Goal: Information Seeking & Learning: Learn about a topic

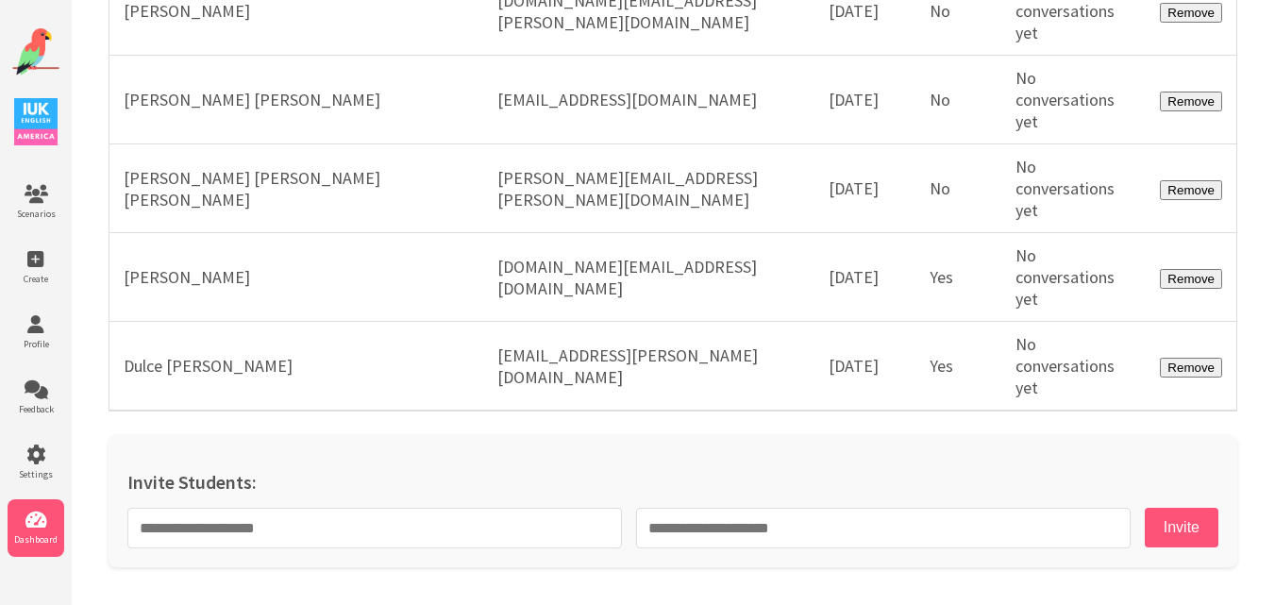
scroll to position [49468, 0]
click at [33, 50] on img at bounding box center [35, 51] width 47 height 47
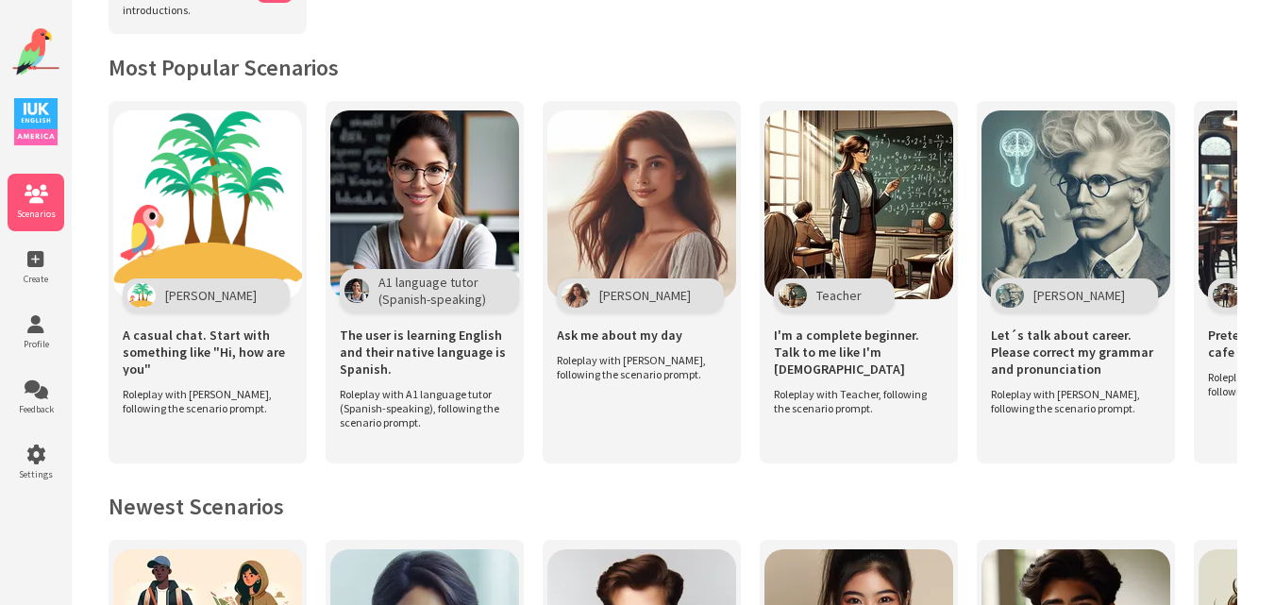
scroll to position [344, 0]
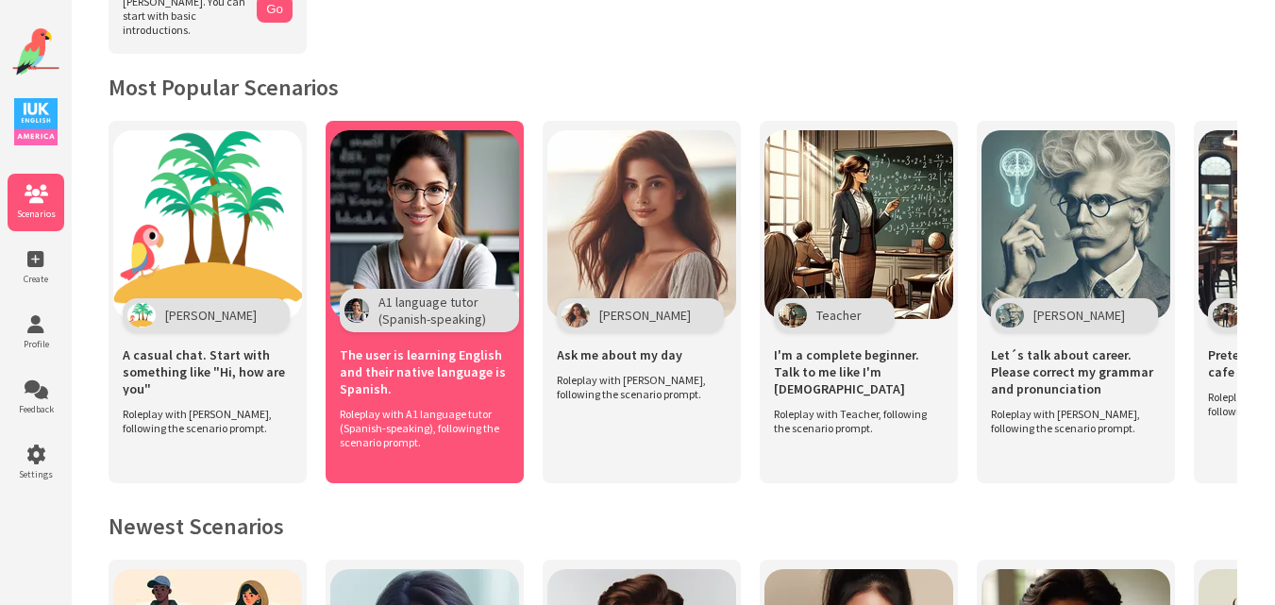
click at [418, 211] on img at bounding box center [424, 224] width 189 height 189
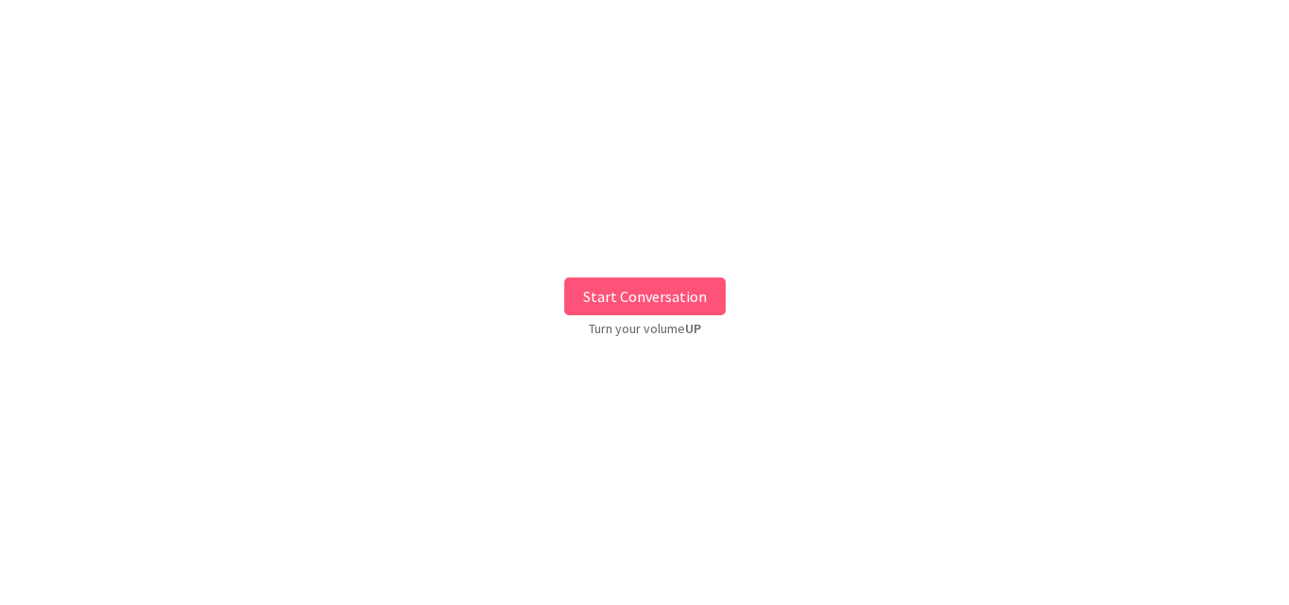
click at [647, 289] on button "Start Conversation" at bounding box center [644, 296] width 161 height 38
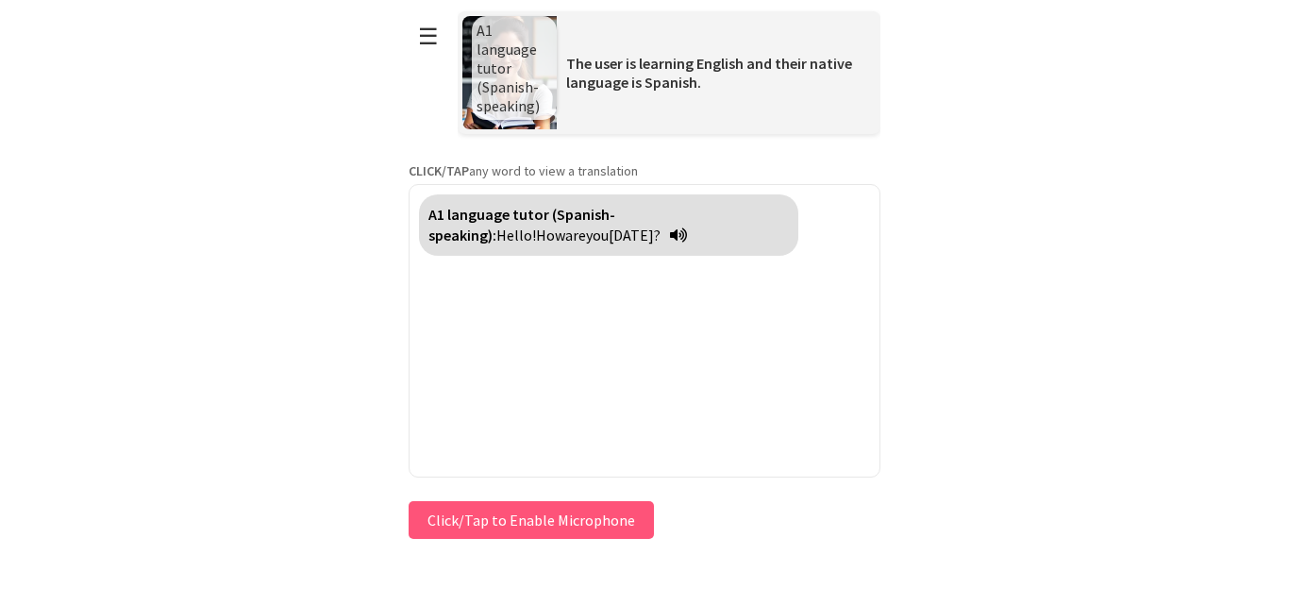
click at [496, 516] on button "Click/Tap to Enable Microphone" at bounding box center [531, 520] width 245 height 38
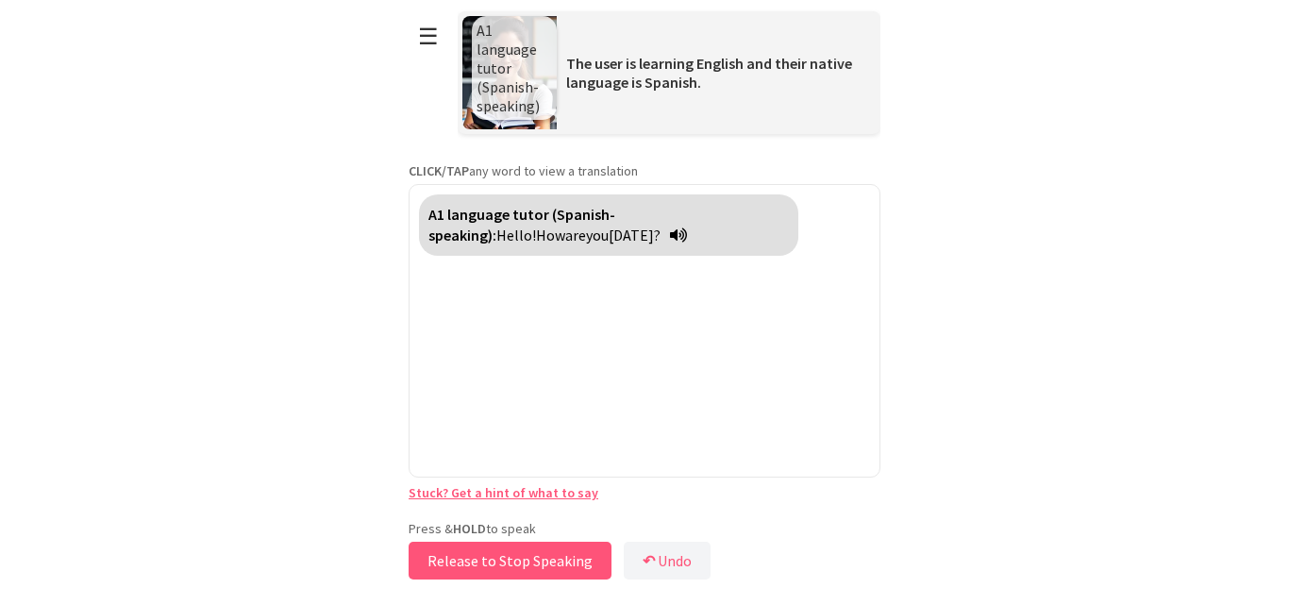
click at [464, 558] on button "Release to Stop Speaking" at bounding box center [510, 561] width 203 height 38
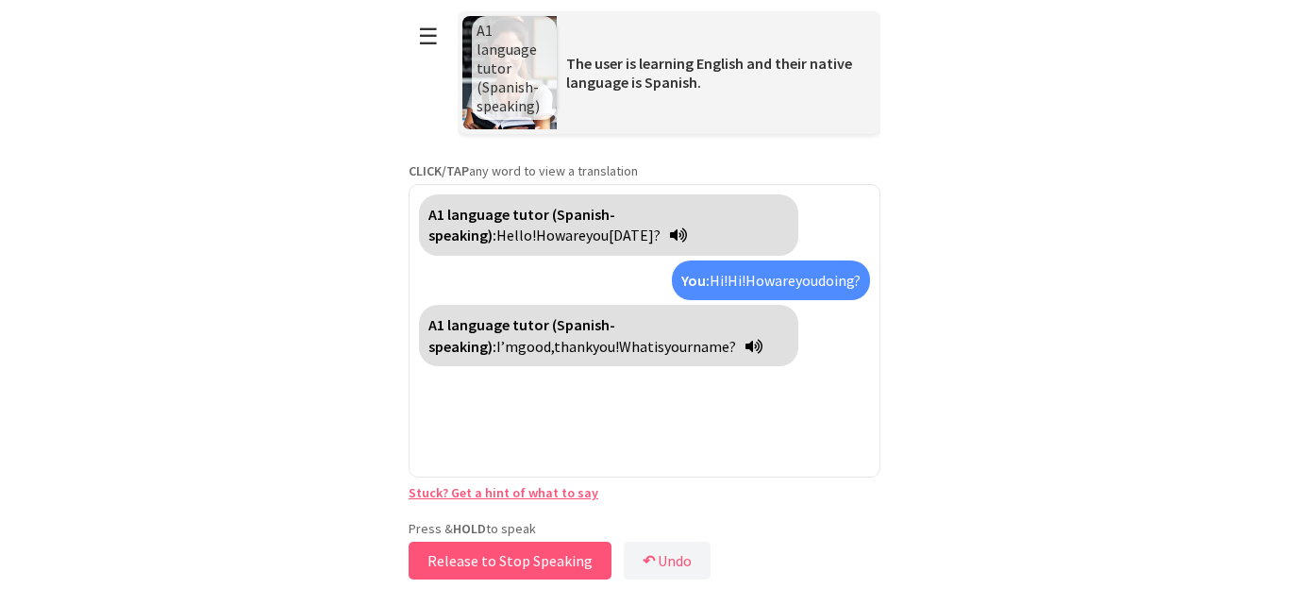
click at [464, 558] on button "Release to Stop Speaking" at bounding box center [510, 561] width 203 height 38
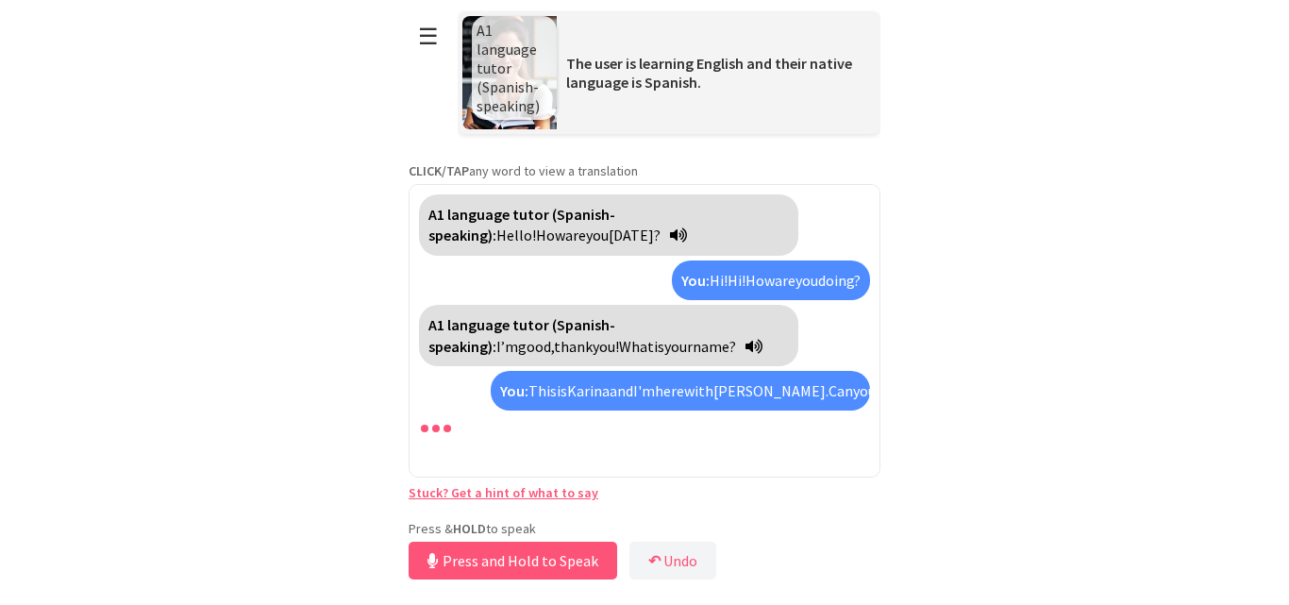
scroll to position [26, 0]
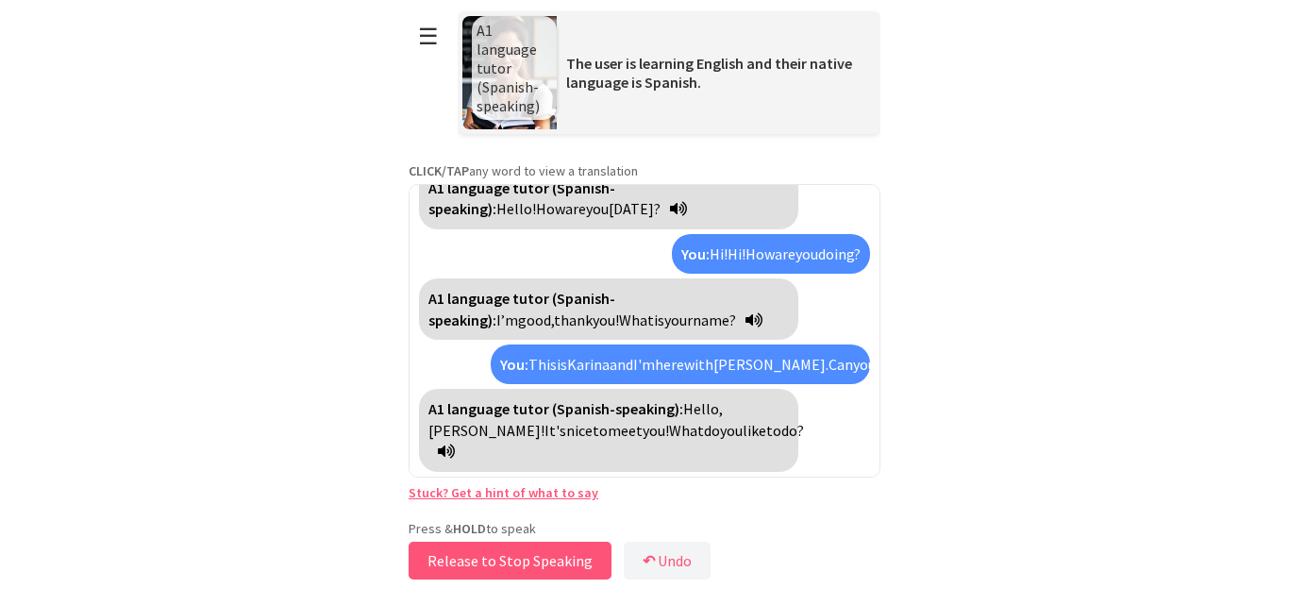
click at [464, 558] on button "Release to Stop Speaking" at bounding box center [510, 561] width 203 height 38
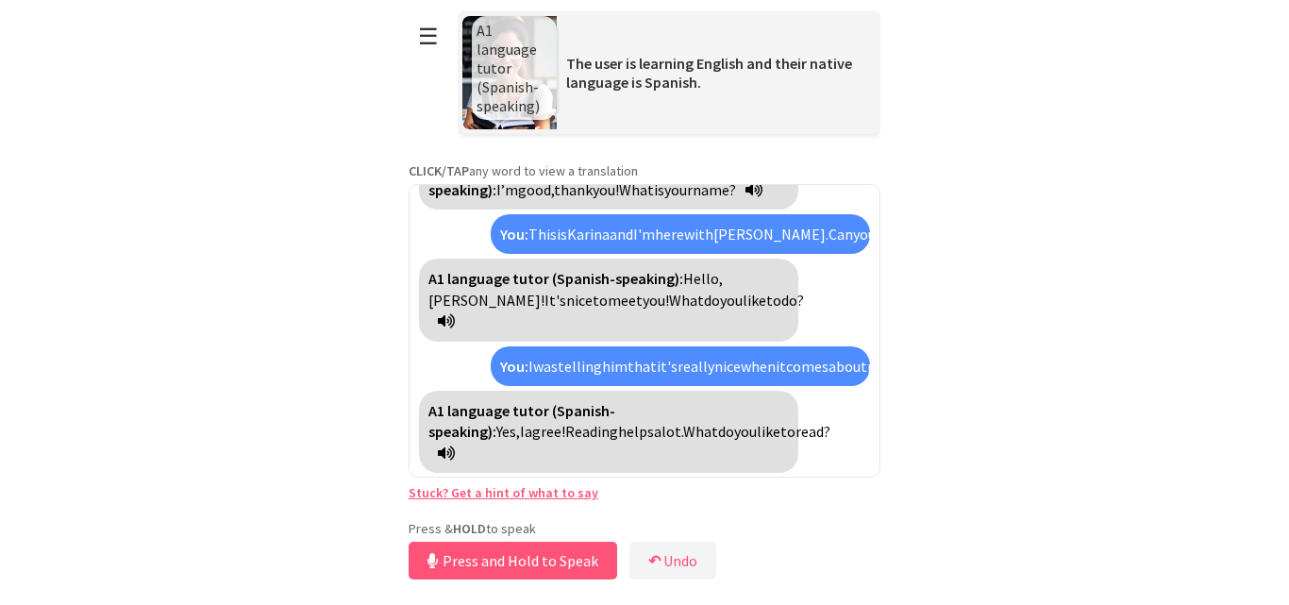
scroll to position [200, 0]
click at [464, 558] on button "Release to Stop Speaking" at bounding box center [510, 561] width 203 height 38
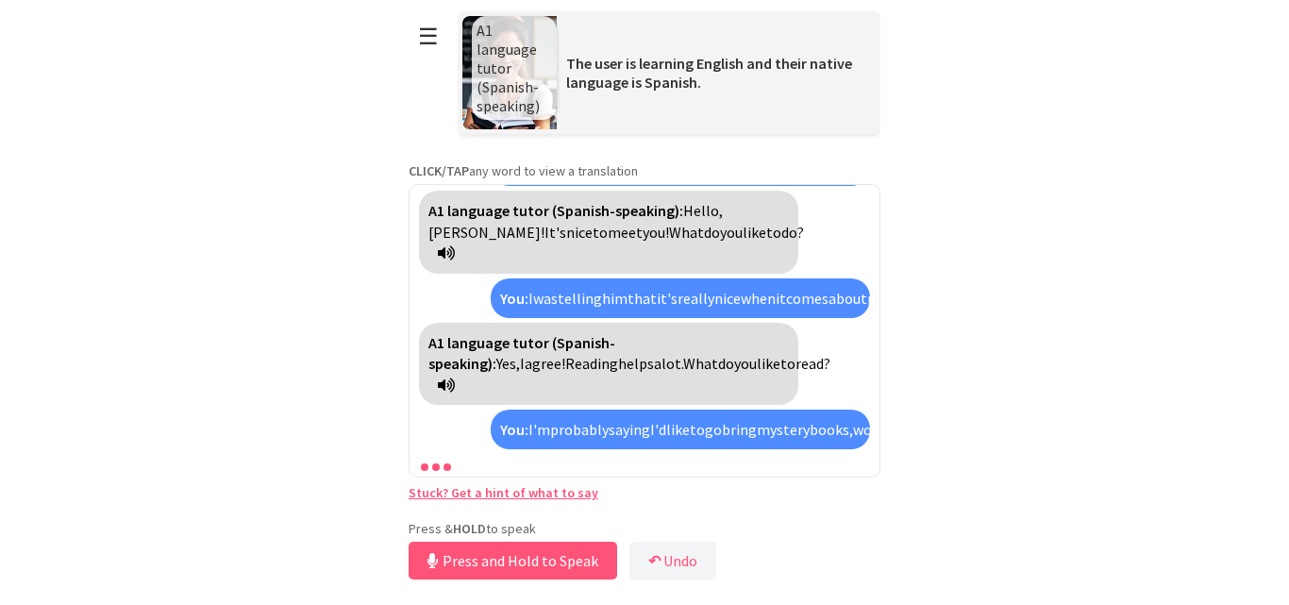
scroll to position [374, 0]
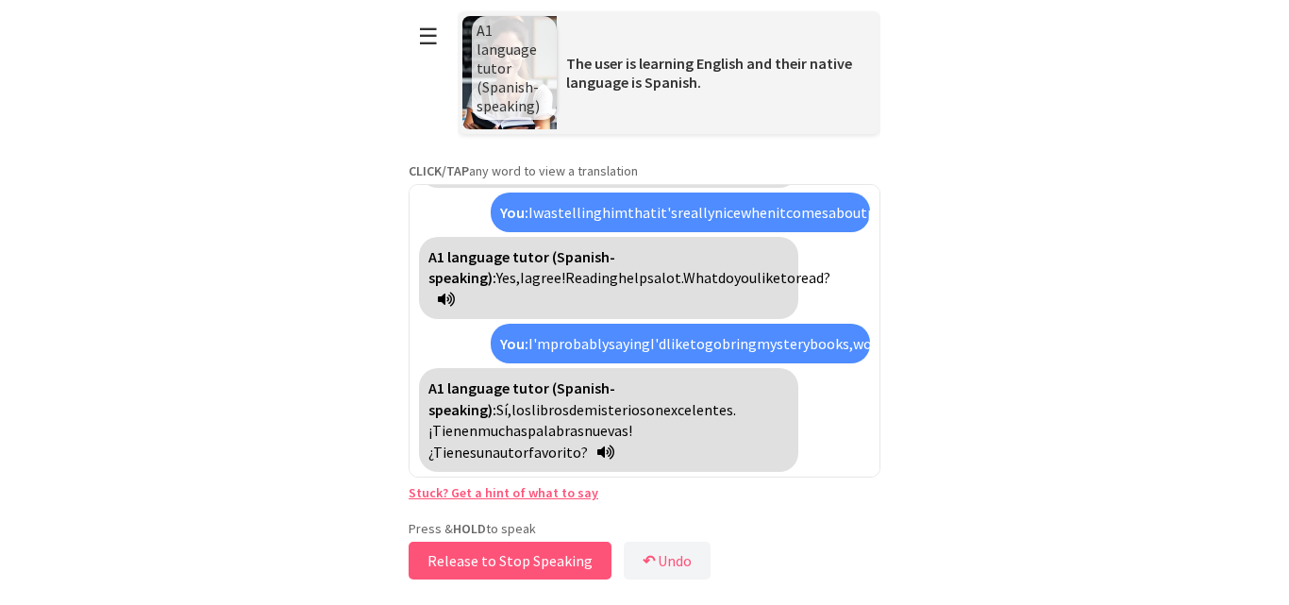
click at [496, 564] on button "Release to Stop Speaking" at bounding box center [510, 561] width 203 height 38
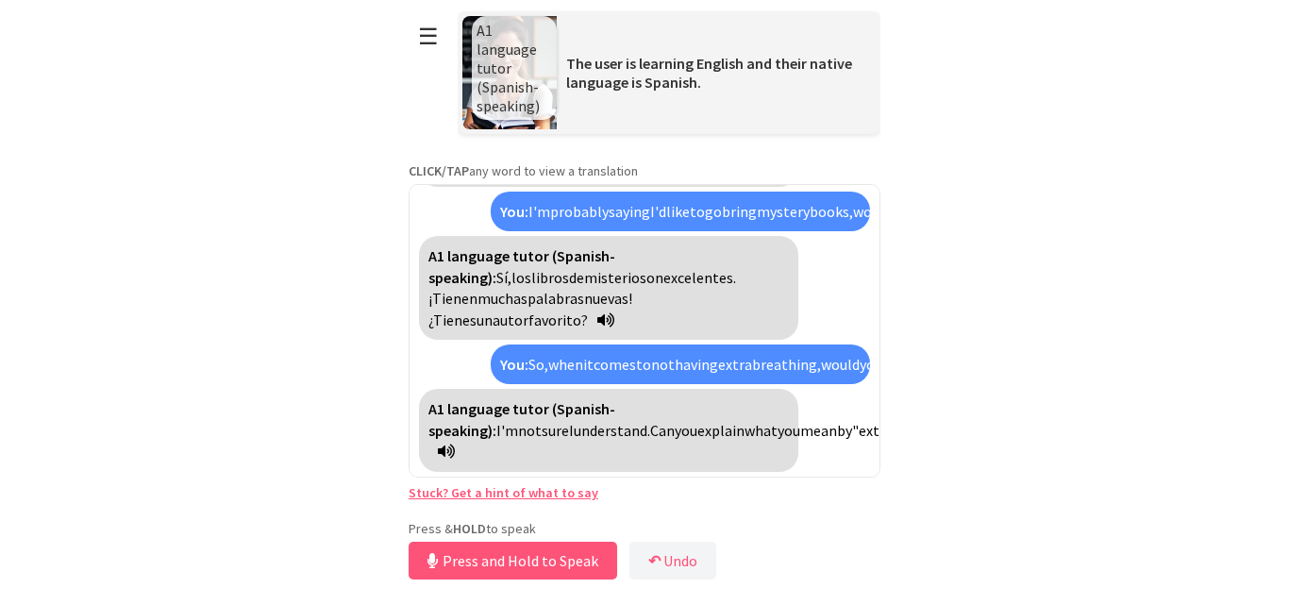
scroll to position [548, 0]
click at [496, 564] on button "Release to Stop Speaking" at bounding box center [510, 561] width 203 height 38
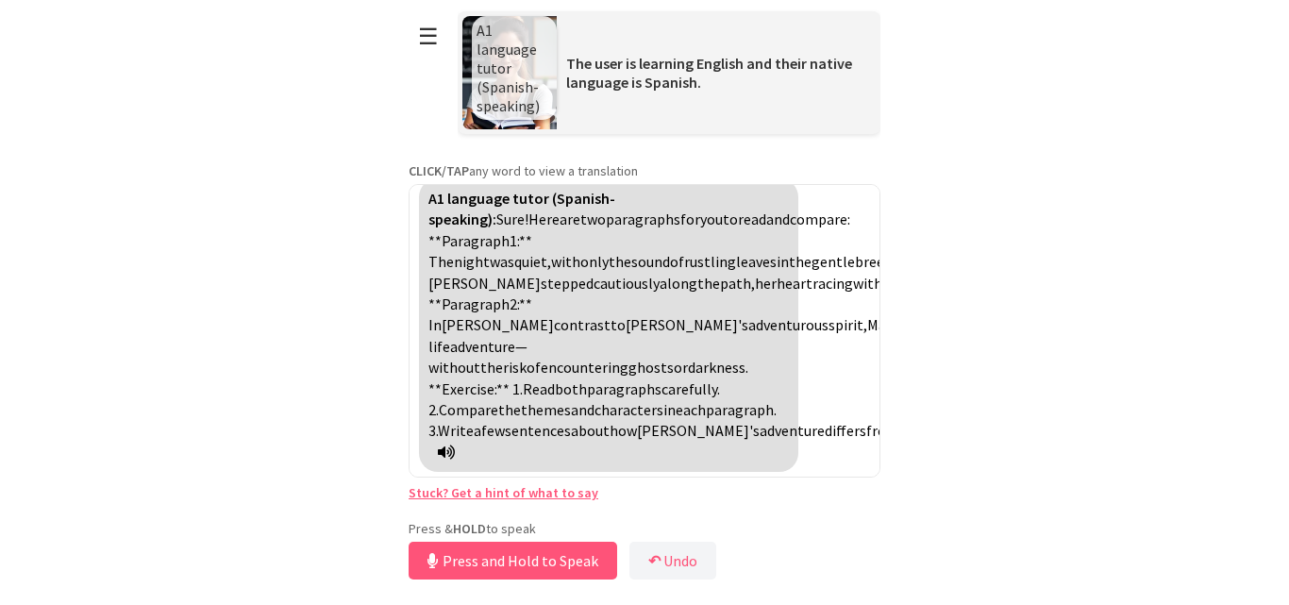
scroll to position [1208, 0]
click at [537, 486] on link "Stuck? Get a hint of what to say" at bounding box center [504, 492] width 190 height 17
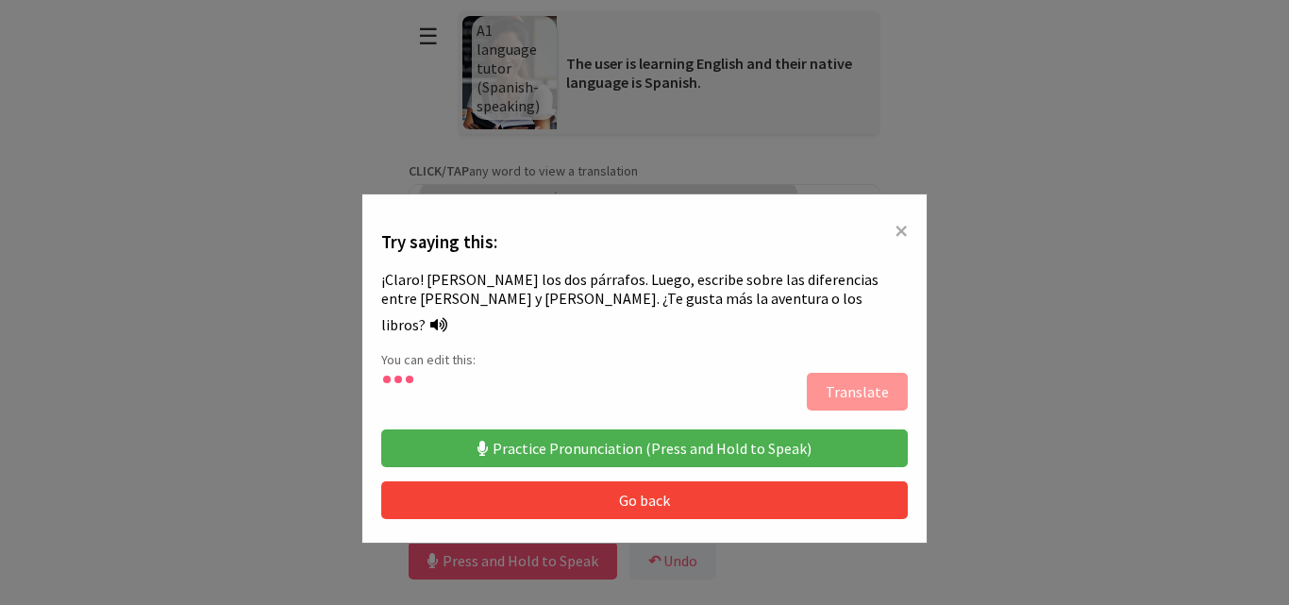
click at [895, 227] on span "×" at bounding box center [901, 230] width 13 height 34
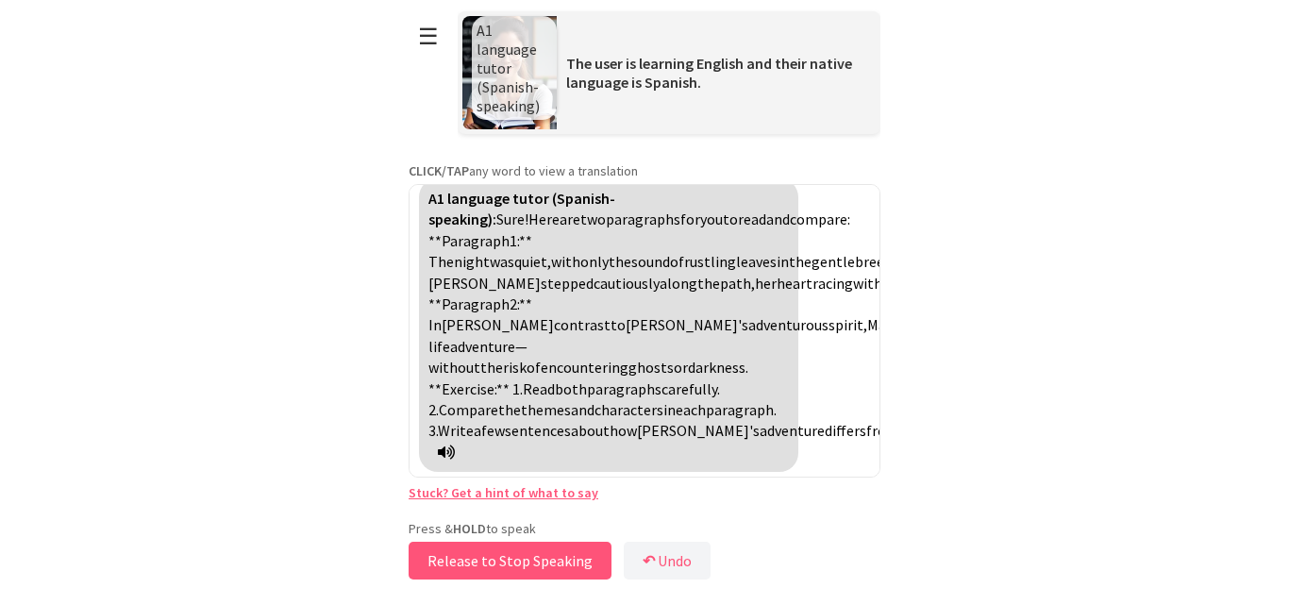
click at [545, 550] on button "Release to Stop Speaking" at bounding box center [510, 561] width 203 height 38
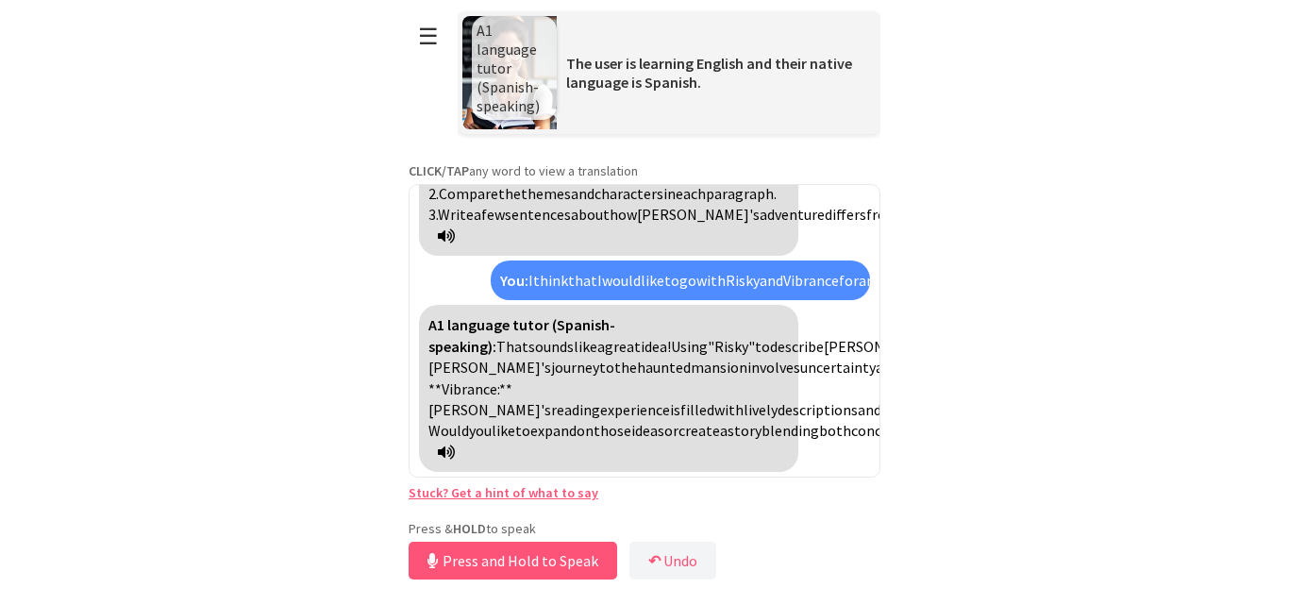
scroll to position [1551, 0]
click at [516, 495] on link "Stuck? Get a hint of what to say" at bounding box center [504, 492] width 190 height 17
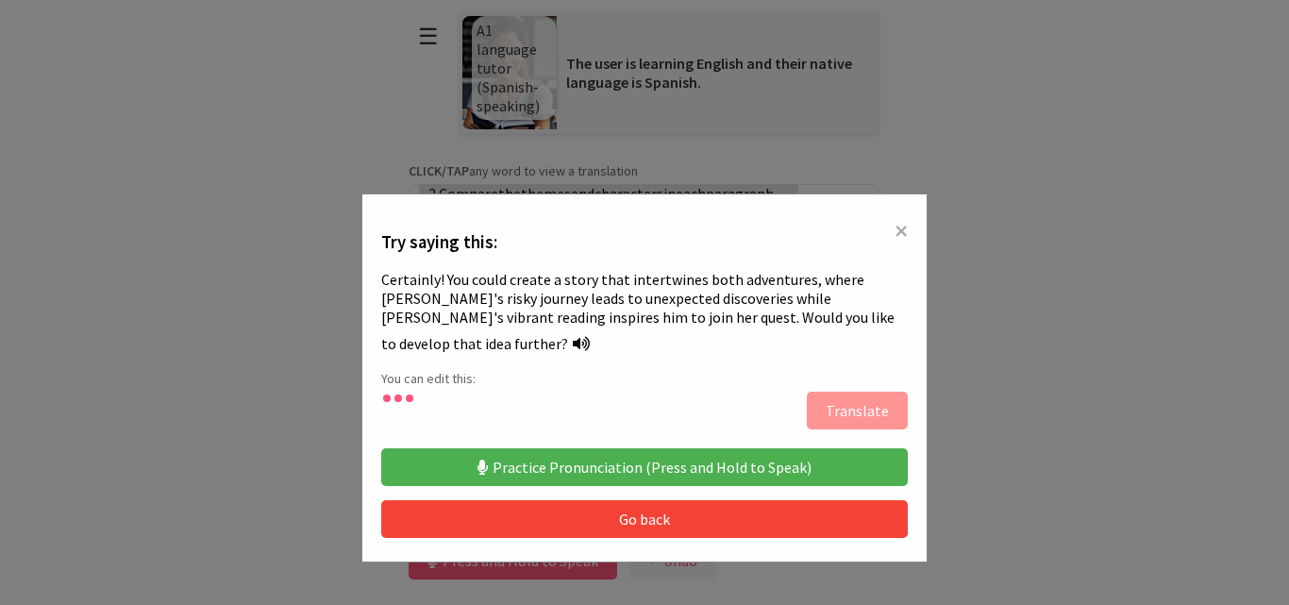
click at [554, 451] on button "Practice Pronunciation (Press and Hold to Speak)" at bounding box center [644, 467] width 527 height 38
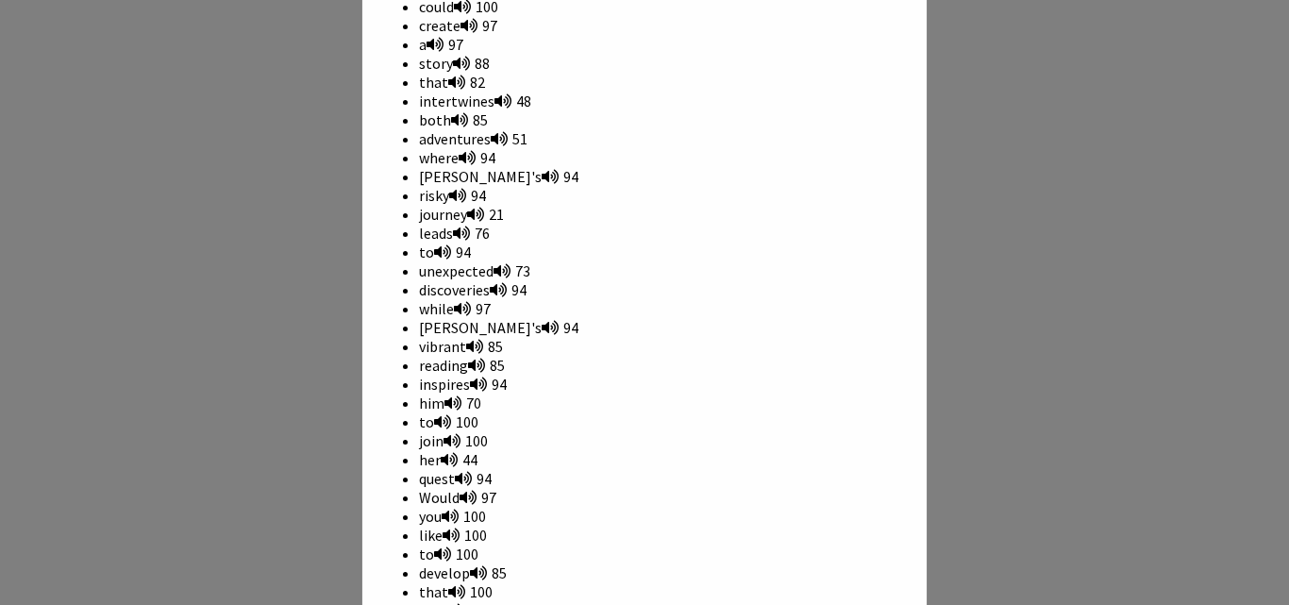
scroll to position [706, 0]
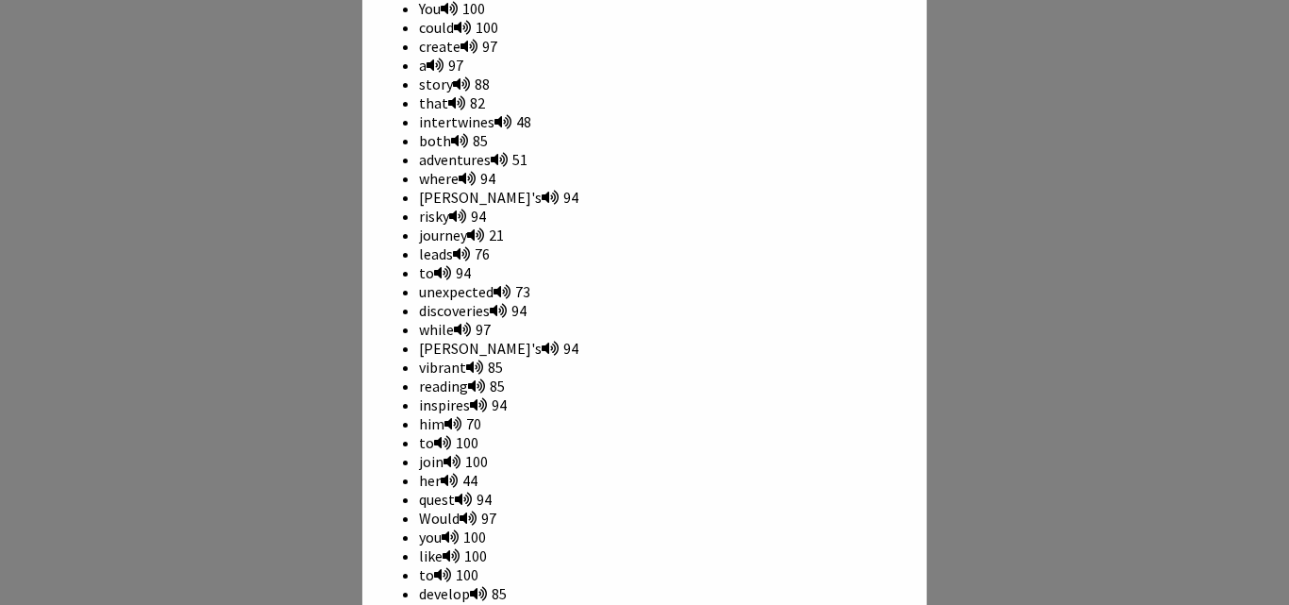
click at [494, 284] on icon at bounding box center [502, 291] width 17 height 15
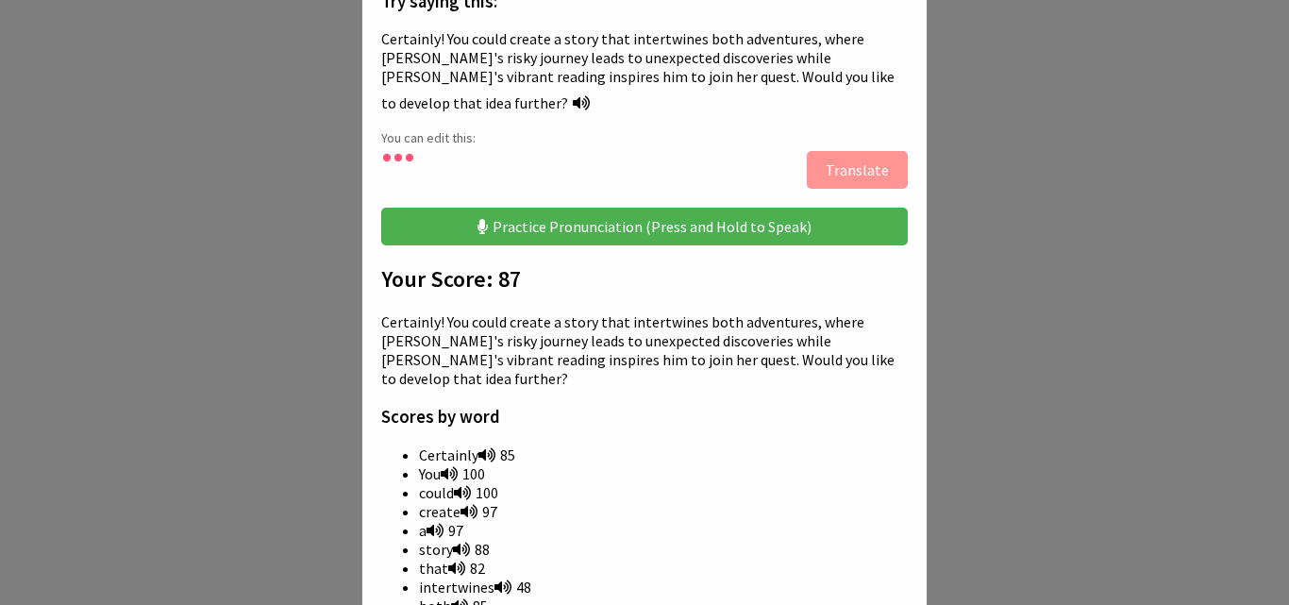
scroll to position [234, 0]
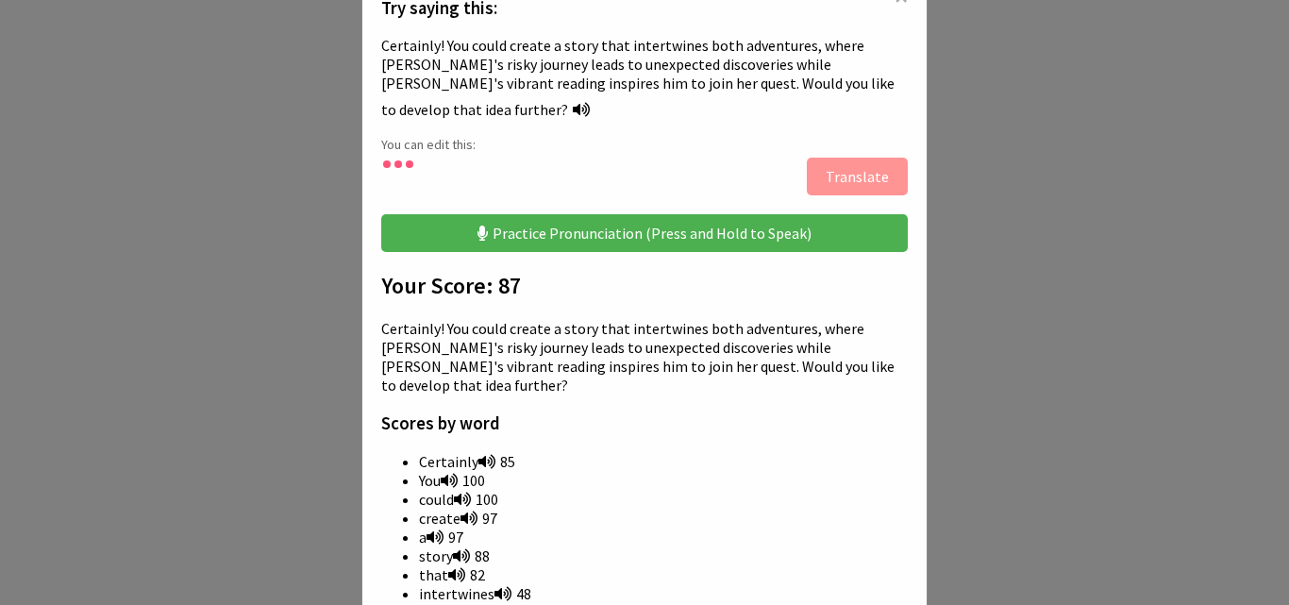
click at [1059, 232] on div "× Try saying this: Certainly! You could create a story that intertwines both ad…" at bounding box center [644, 302] width 1289 height 605
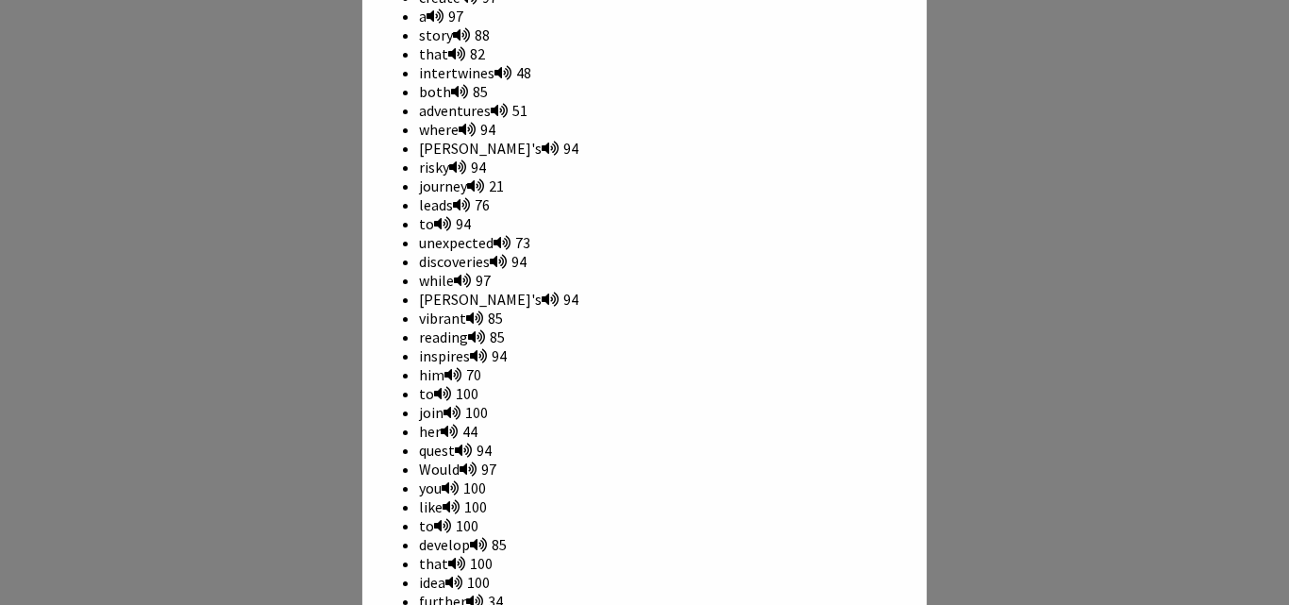
scroll to position [989, 0]
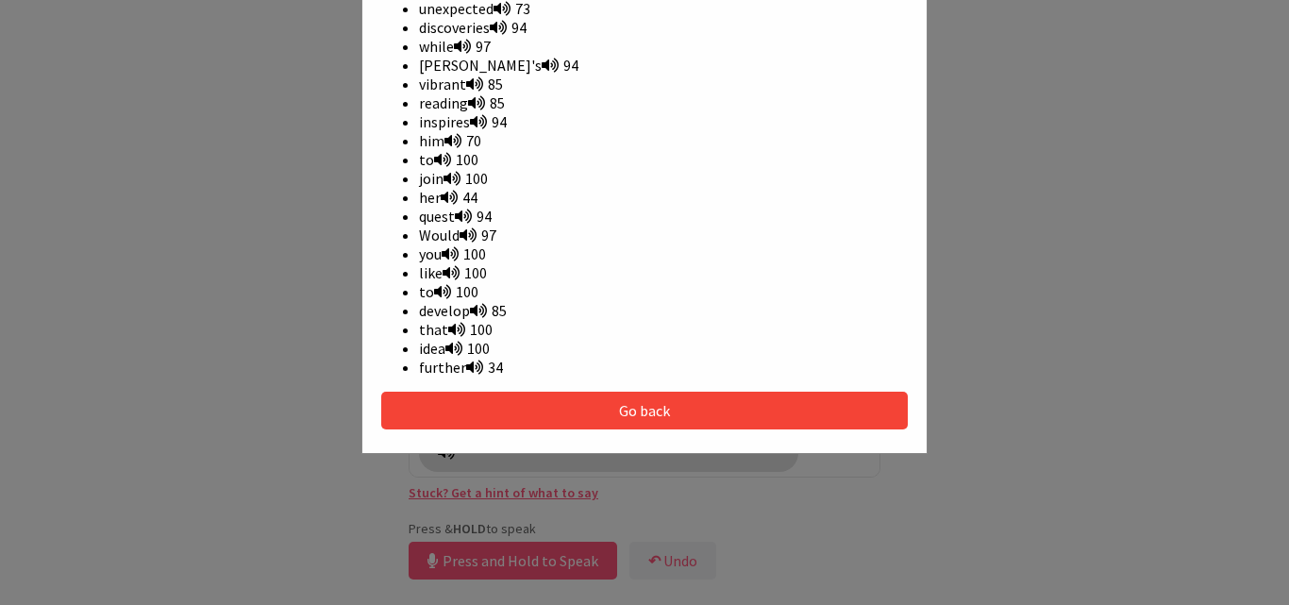
click at [743, 392] on button "Go back" at bounding box center [644, 411] width 527 height 38
